Goal: Transaction & Acquisition: Purchase product/service

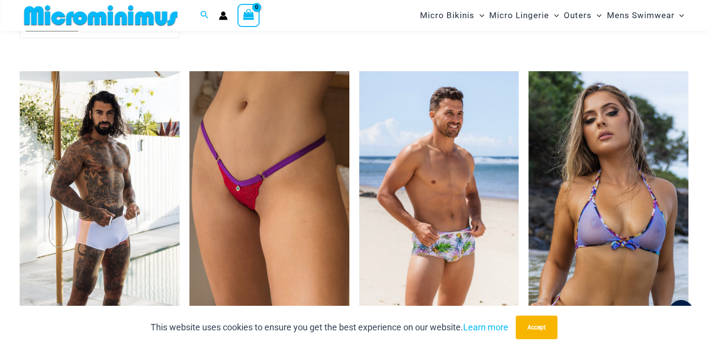
scroll to position [2750, 0]
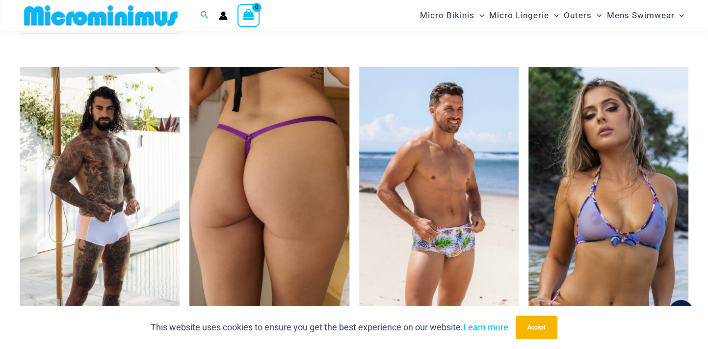
click at [268, 214] on img at bounding box center [269, 187] width 160 height 240
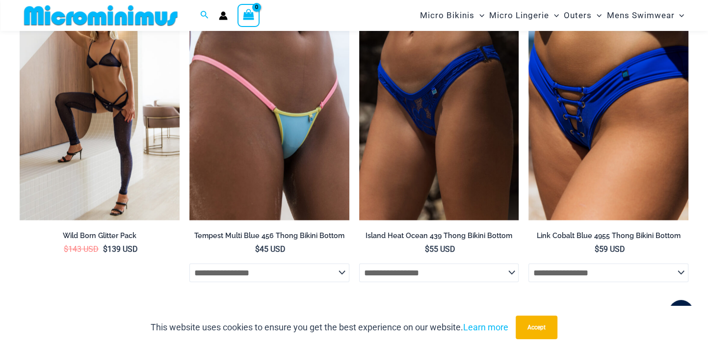
scroll to position [2139, 0]
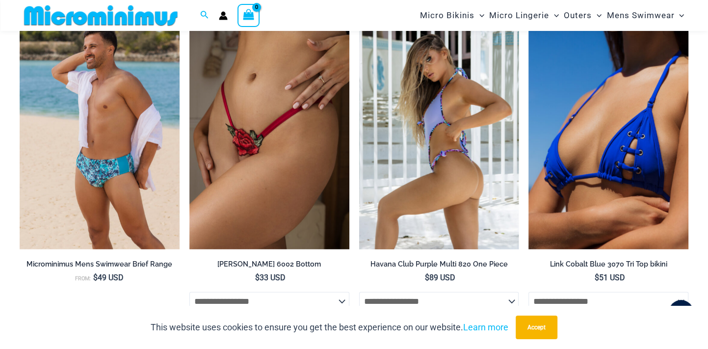
click at [463, 162] on img at bounding box center [439, 129] width 160 height 240
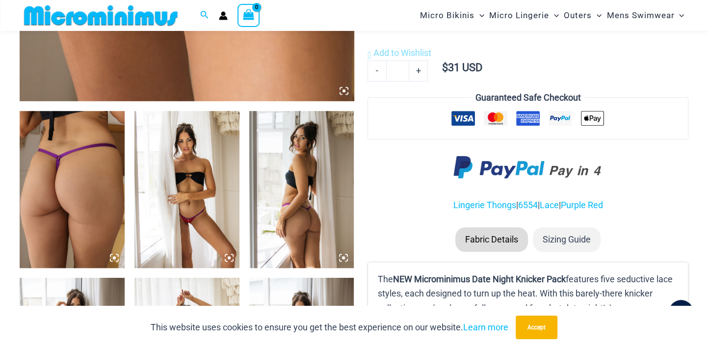
scroll to position [510, 0]
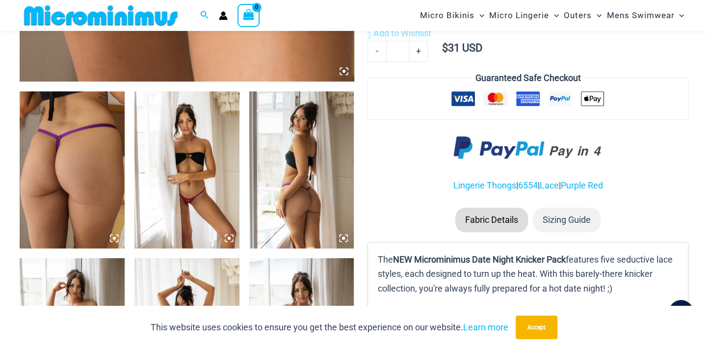
click at [64, 137] on img at bounding box center [72, 170] width 105 height 158
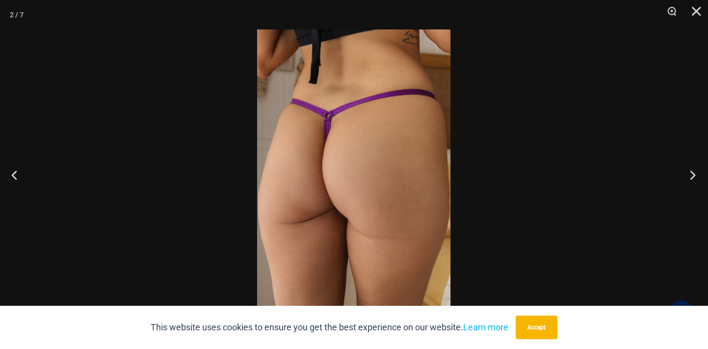
click at [690, 176] on button "Next" at bounding box center [689, 174] width 37 height 49
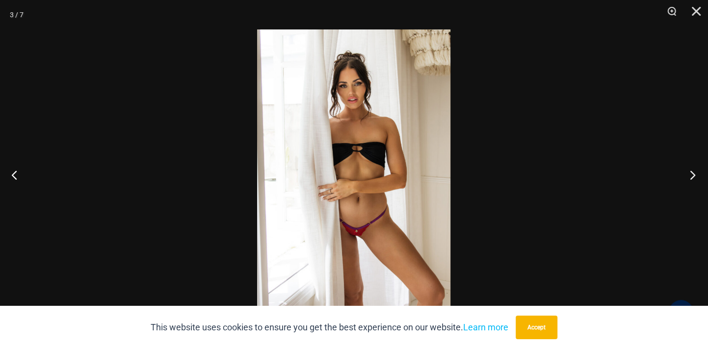
click at [690, 176] on button "Next" at bounding box center [689, 174] width 37 height 49
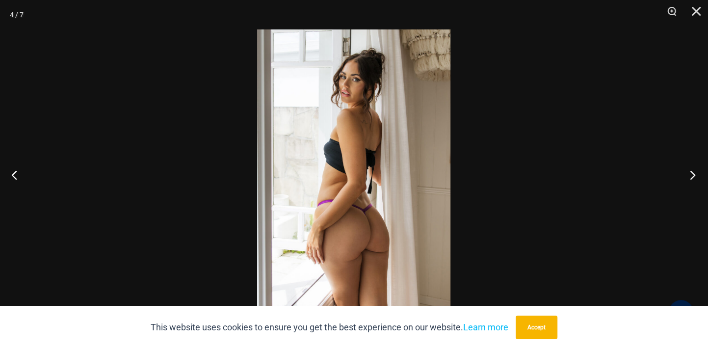
click at [690, 176] on button "Next" at bounding box center [689, 174] width 37 height 49
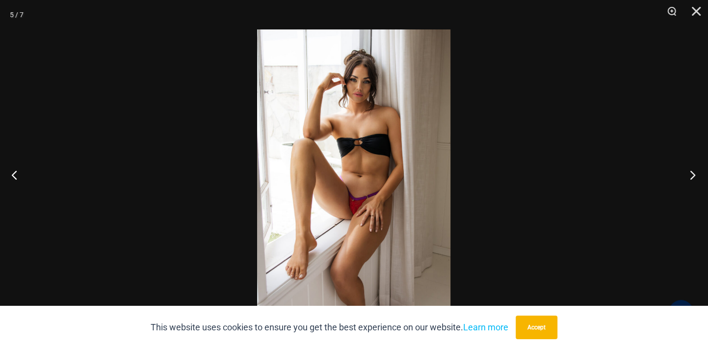
click at [690, 176] on button "Next" at bounding box center [689, 174] width 37 height 49
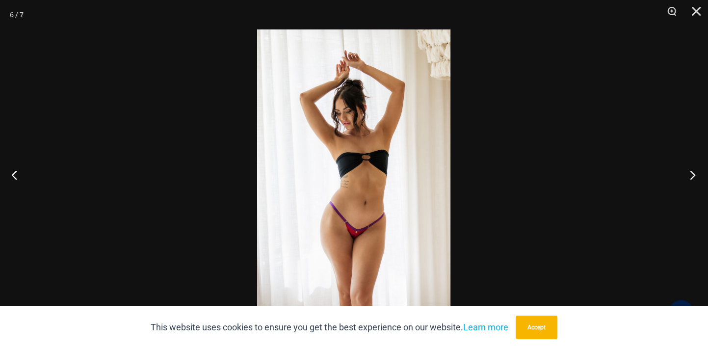
click at [690, 176] on button "Next" at bounding box center [689, 174] width 37 height 49
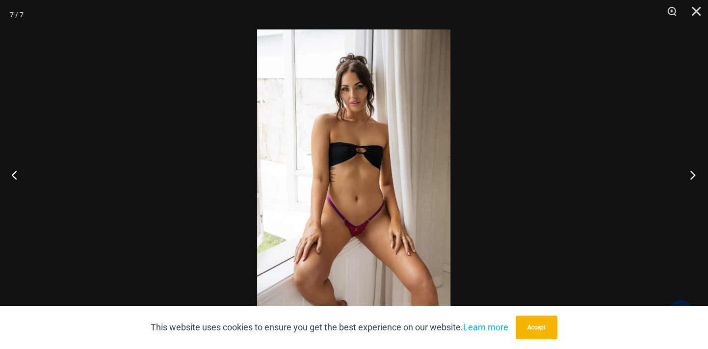
click at [690, 176] on button "Next" at bounding box center [689, 174] width 37 height 49
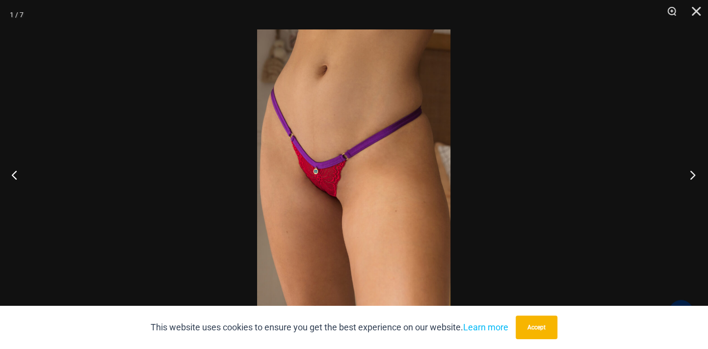
click at [690, 176] on button "Next" at bounding box center [689, 174] width 37 height 49
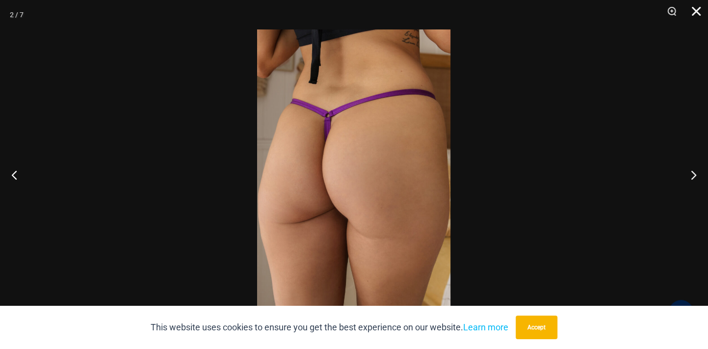
click at [695, 12] on button "Close" at bounding box center [693, 14] width 25 height 29
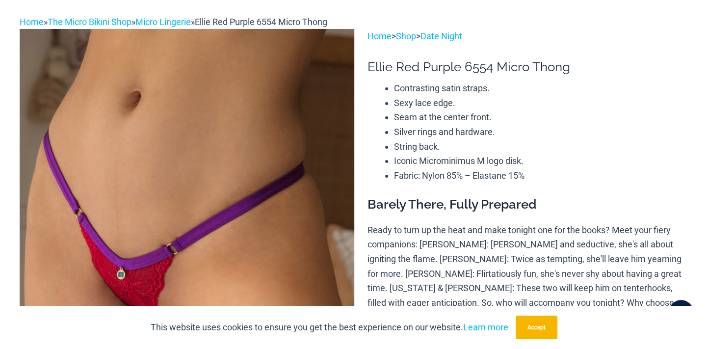
scroll to position [0, 0]
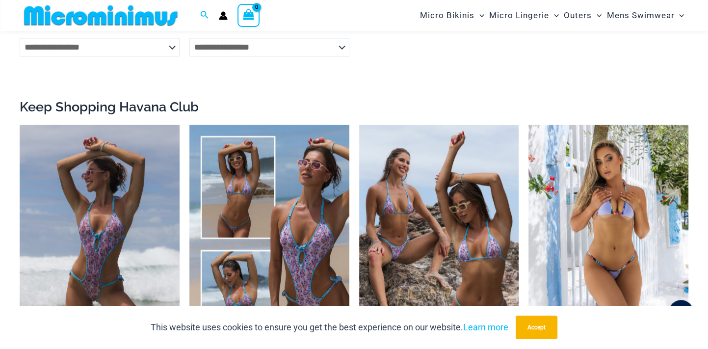
scroll to position [1517, 0]
